Goal: Task Accomplishment & Management: Manage account settings

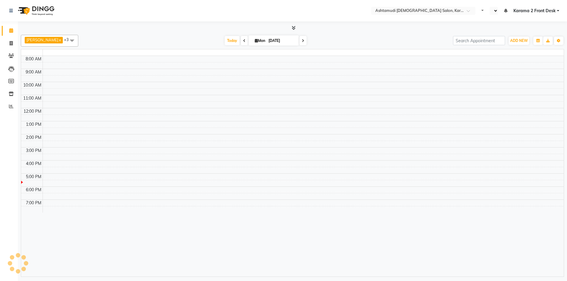
select select "en"
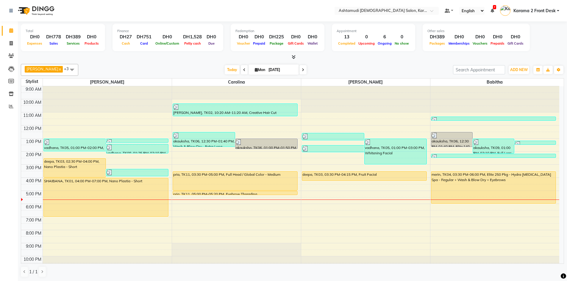
click at [89, 45] on span "Products" at bounding box center [91, 43] width 17 height 4
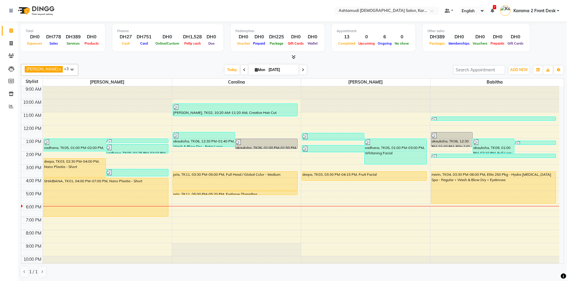
click at [335, 61] on div "Total DH0 Expenses DH778 Sales DH389 Services DH0 Products Finance DH27 Cash DH…" at bounding box center [292, 151] width 549 height 260
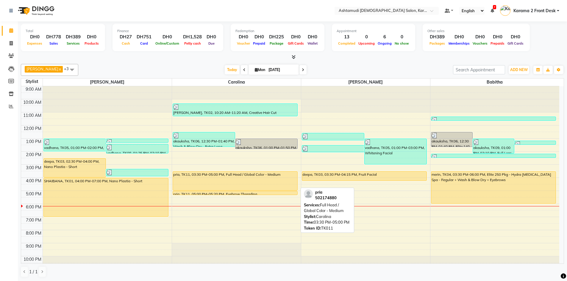
click at [215, 181] on div "pria, TK11, 03:30 PM-05:00 PM, Full Head / Global Color - Medium" at bounding box center [235, 181] width 124 height 19
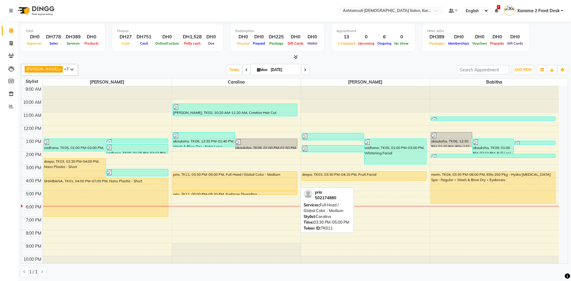
select select "1"
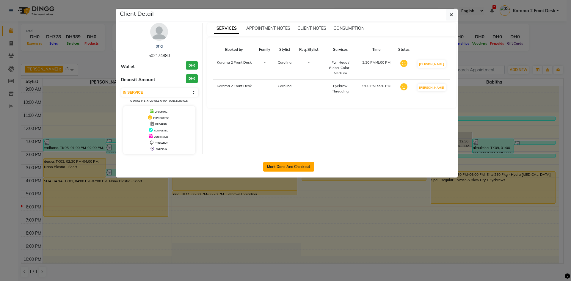
drag, startPoint x: 286, startPoint y: 167, endPoint x: 283, endPoint y: 163, distance: 5.0
click at [286, 167] on button "Mark Done And Checkout" at bounding box center [288, 167] width 51 height 10
select select "service"
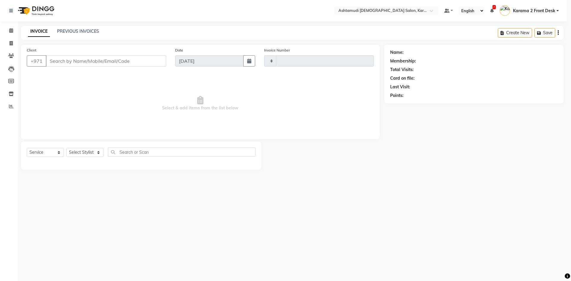
type input "2055"
select select "7424"
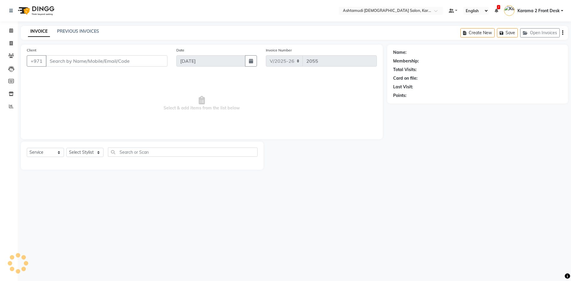
type input "502174880"
select select "69442"
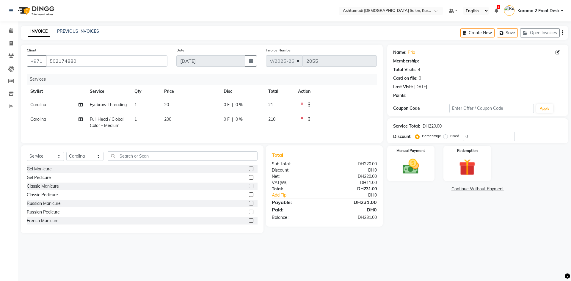
select select "1: Object"
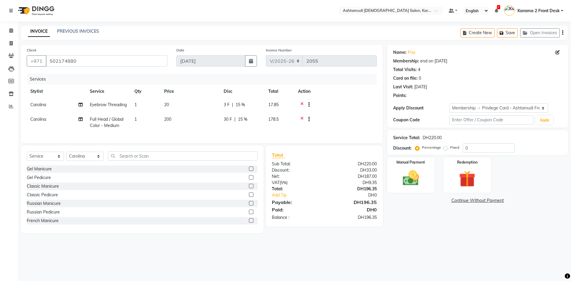
type input "15"
click at [349, 112] on td at bounding box center [336, 105] width 82 height 15
click at [350, 131] on td at bounding box center [336, 123] width 82 height 20
click at [409, 172] on img at bounding box center [411, 178] width 28 height 20
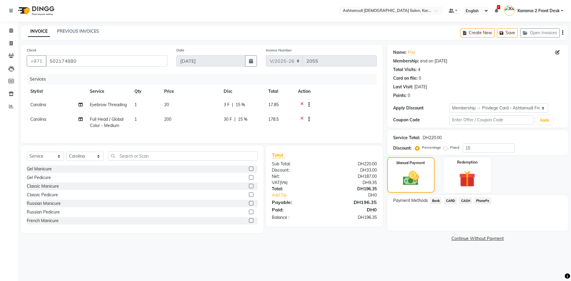
drag, startPoint x: 452, startPoint y: 200, endPoint x: 454, endPoint y: 207, distance: 7.7
click at [452, 200] on span "CARD" at bounding box center [450, 201] width 13 height 7
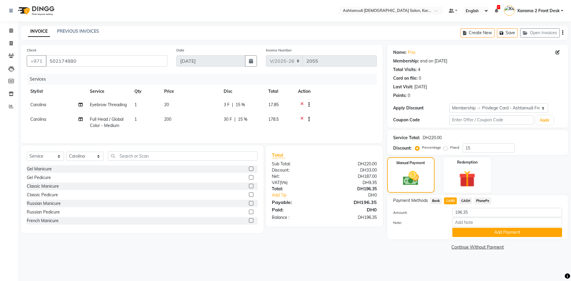
drag, startPoint x: 442, startPoint y: 217, endPoint x: 449, endPoint y: 221, distance: 8.0
click at [444, 219] on div "Amount: 196.35 Note: Add Payment" at bounding box center [477, 222] width 169 height 29
drag, startPoint x: 472, startPoint y: 222, endPoint x: 477, endPoint y: 225, distance: 5.6
click at [472, 222] on input "Note:" at bounding box center [508, 222] width 110 height 9
type input "swathy"
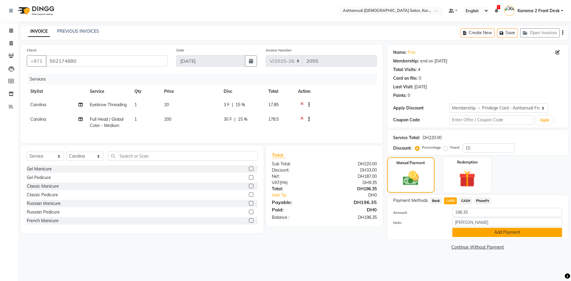
click at [477, 232] on button "Add Payment" at bounding box center [508, 232] width 110 height 9
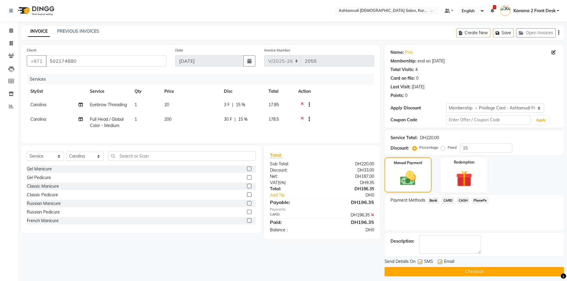
click at [449, 234] on div "Description:" at bounding box center [473, 244] width 179 height 23
click at [35, 109] on td "Carolina" at bounding box center [57, 105] width 60 height 15
select select "69442"
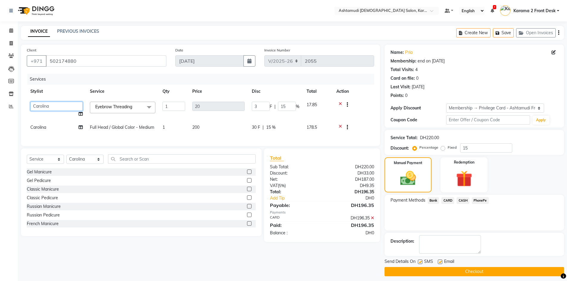
click at [34, 108] on select "Babitha Carolina Farsana Begum Geeta Jyothi Krishna Karama 2 Front Desk Linda R…" at bounding box center [56, 106] width 52 height 9
select select "81433"
click at [374, 104] on div "Client +971 502174880 Date 01-09-2025 Invoice Number V/2025 V/2025-26 2055 Serv…" at bounding box center [200, 95] width 359 height 101
click at [112, 17] on nav "Select Location × Ashtamudi Ladies Salon, Karama 2 Default Panel My Panel Engli…" at bounding box center [283, 10] width 567 height 21
click at [48, 164] on select "Select Service Product Membership Package Voucher Prepaid Gift Card" at bounding box center [45, 159] width 37 height 9
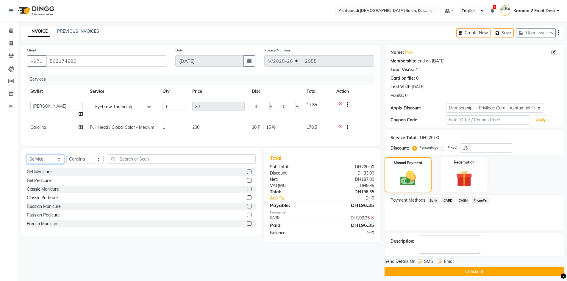
select select "product"
click at [27, 159] on select "Select Service Product Membership Package Voucher Prepaid Gift Card" at bounding box center [45, 159] width 37 height 9
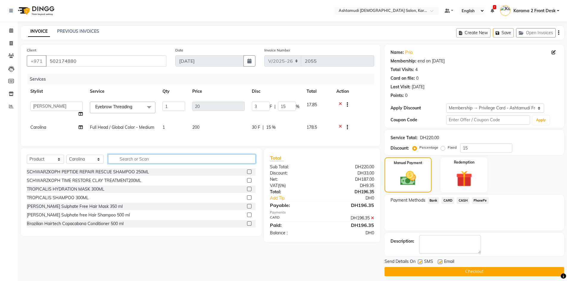
click at [129, 163] on input "text" at bounding box center [182, 158] width 148 height 9
click at [44, 163] on select "Select Service Product Membership Package Voucher Prepaid Gift Card" at bounding box center [45, 159] width 37 height 9
click at [180, 162] on input "text" at bounding box center [182, 158] width 148 height 9
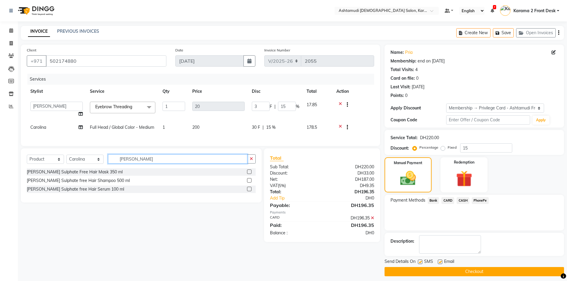
type input "paul"
click at [248, 174] on label at bounding box center [249, 172] width 4 height 4
click at [248, 174] on input "checkbox" at bounding box center [249, 172] width 4 height 4
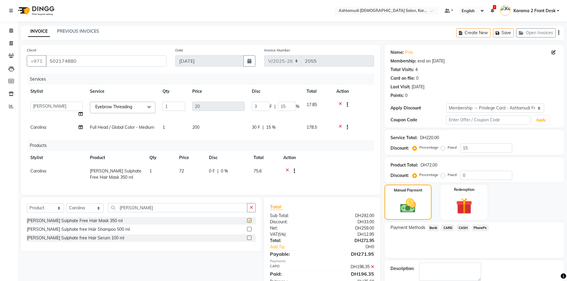
checkbox input "false"
click at [250, 231] on label at bounding box center [249, 229] width 4 height 4
click at [250, 231] on input "checkbox" at bounding box center [249, 230] width 4 height 4
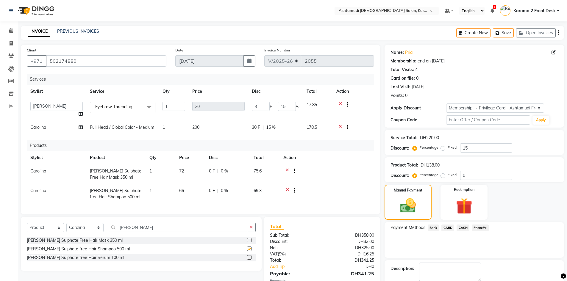
checkbox input "false"
drag, startPoint x: 474, startPoint y: 175, endPoint x: 436, endPoint y: 177, distance: 38.1
click at [436, 177] on div "Percentage Fixed 0" at bounding box center [463, 175] width 98 height 9
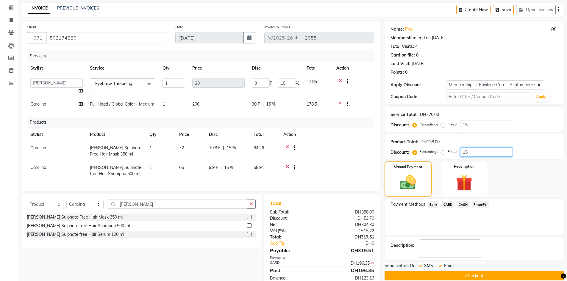
scroll to position [43, 0]
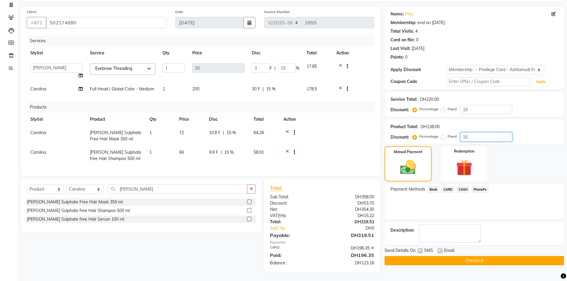
type input "15"
click at [331, 146] on td at bounding box center [327, 156] width 94 height 20
click at [434, 227] on textarea at bounding box center [450, 233] width 62 height 18
click at [372, 248] on icon at bounding box center [372, 248] width 3 height 4
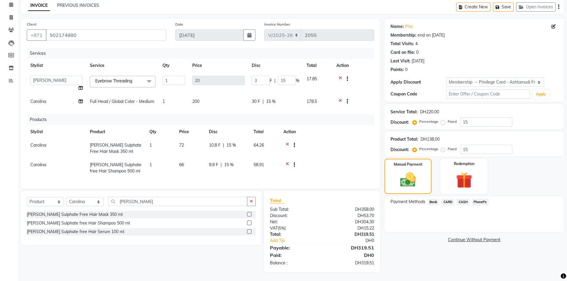
click at [427, 226] on div "Payment Methods Bank CARD CASH PhonePe" at bounding box center [473, 214] width 179 height 36
click at [448, 199] on span "CARD" at bounding box center [447, 202] width 13 height 7
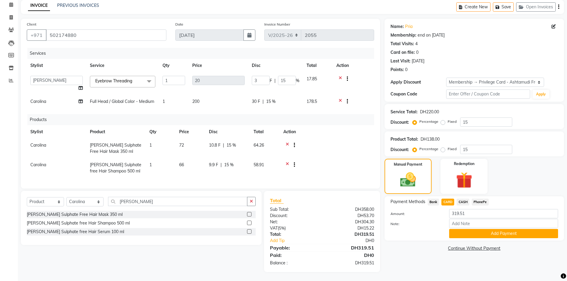
click at [440, 219] on div "Note:" at bounding box center [474, 224] width 176 height 10
click at [469, 219] on input "Note:" at bounding box center [503, 223] width 109 height 9
click at [433, 221] on label "Note:" at bounding box center [415, 223] width 59 height 5
click at [449, 219] on input "Note:" at bounding box center [503, 223] width 109 height 9
click at [425, 219] on div "Note:" at bounding box center [474, 224] width 176 height 10
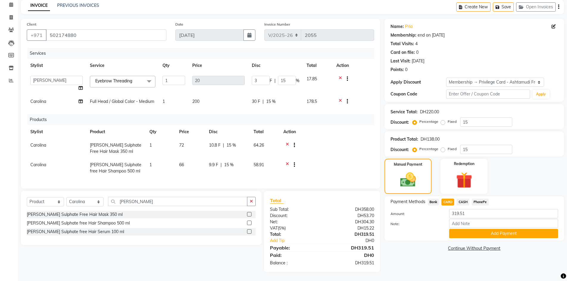
click at [460, 199] on span "CASH" at bounding box center [462, 202] width 13 height 7
click at [469, 214] on div "Amount: 319.51" at bounding box center [474, 214] width 176 height 10
click at [473, 220] on input "Note:" at bounding box center [503, 223] width 109 height 9
type input "swathy"
click at [487, 230] on button "Add Payment" at bounding box center [503, 233] width 109 height 9
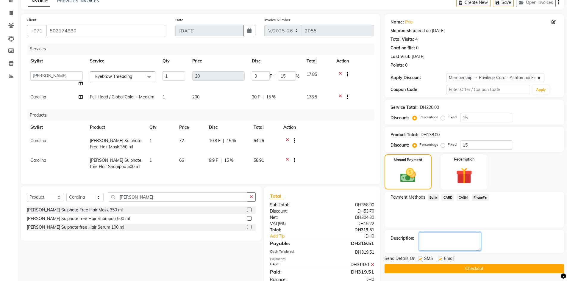
click at [442, 242] on textarea at bounding box center [450, 241] width 62 height 18
click at [421, 258] on label at bounding box center [420, 259] width 4 height 4
click at [421, 258] on input "checkbox" at bounding box center [420, 259] width 4 height 4
checkbox input "false"
click at [439, 260] on label at bounding box center [440, 259] width 4 height 4
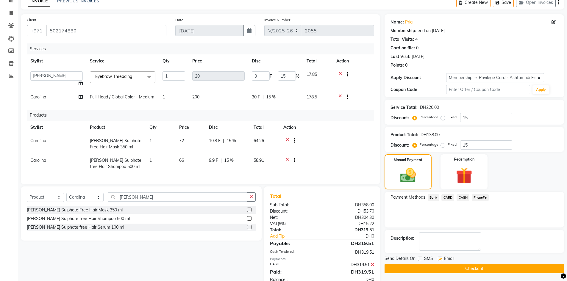
click at [439, 260] on input "checkbox" at bounding box center [440, 259] width 4 height 4
checkbox input "false"
click at [433, 242] on textarea at bounding box center [450, 241] width 62 height 18
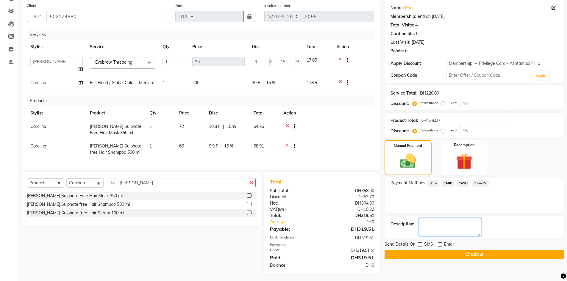
scroll to position [51, 0]
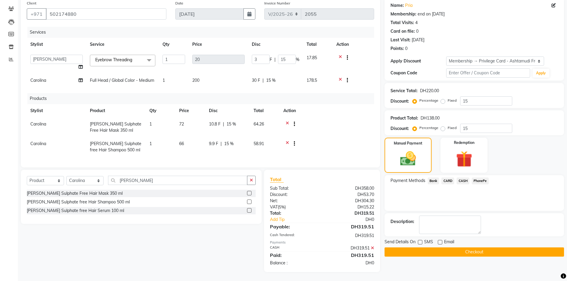
click at [426, 248] on button "Checkout" at bounding box center [473, 252] width 179 height 9
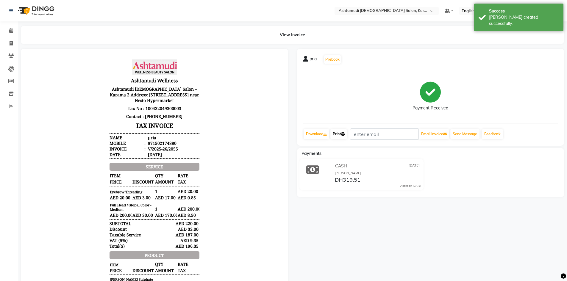
drag, startPoint x: 344, startPoint y: 134, endPoint x: 350, endPoint y: 143, distance: 10.8
click at [344, 134] on icon at bounding box center [343, 134] width 4 height 4
drag, startPoint x: 12, startPoint y: 31, endPoint x: 11, endPoint y: 7, distance: 23.5
click at [11, 30] on icon at bounding box center [11, 30] width 4 height 4
